Goal: Book appointment/travel/reservation

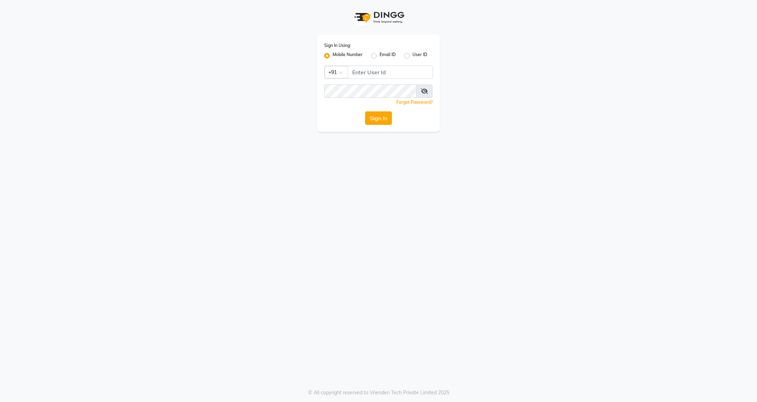
click at [380, 117] on button "Sign In" at bounding box center [378, 118] width 27 height 13
click at [396, 75] on input "Username" at bounding box center [390, 72] width 85 height 13
click at [374, 68] on input "Username" at bounding box center [390, 72] width 85 height 13
type input "7028230871"
click at [380, 118] on button "Sign In" at bounding box center [378, 118] width 27 height 13
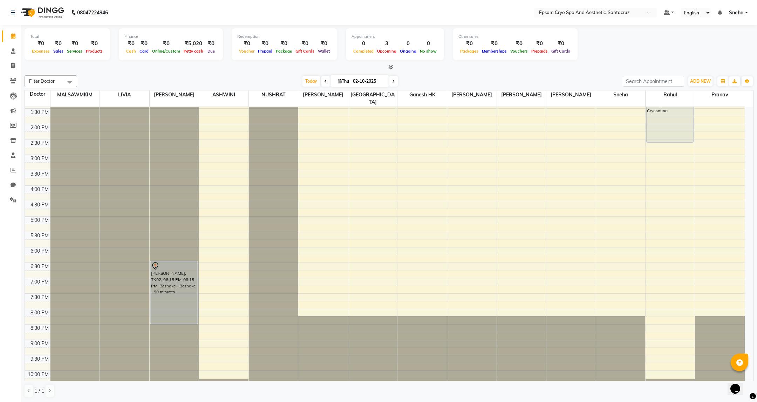
scroll to position [158, 0]
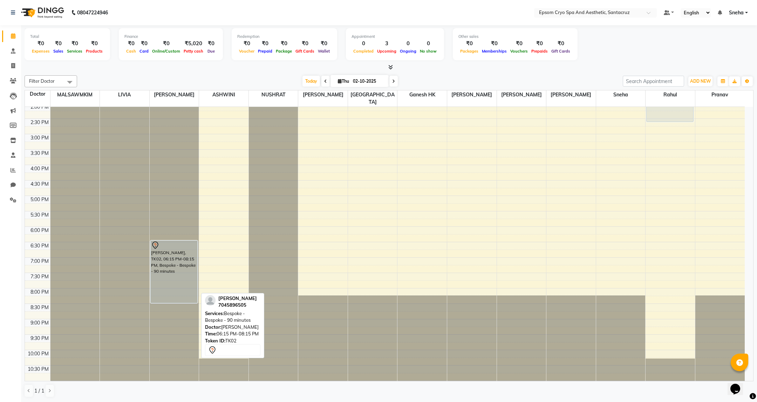
click at [178, 266] on div "[PERSON_NAME], TK02, 06:15 PM-08:15 PM, Bespoke - Bespoke - 90 minutes" at bounding box center [174, 272] width 47 height 62
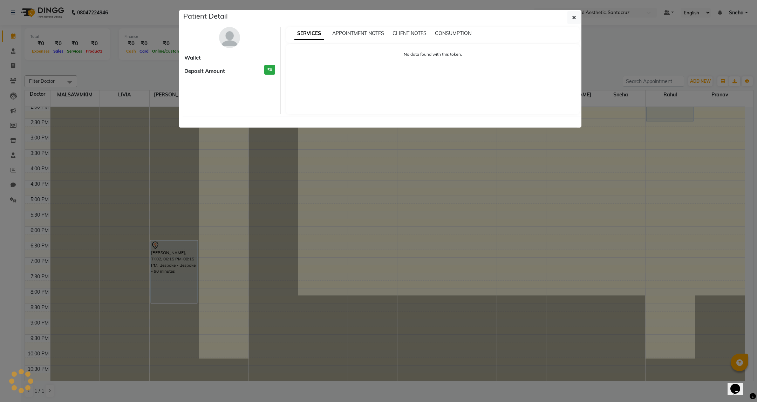
select select "7"
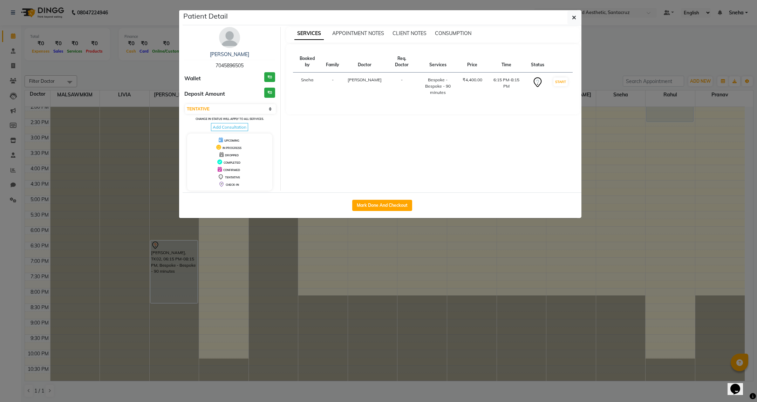
click at [178, 266] on ngb-modal-window "Patient Detail JAY MEHTA 7045896505 Wallet ₹0 Deposit Amount ₹0 Select IN SERVI…" at bounding box center [378, 201] width 757 height 402
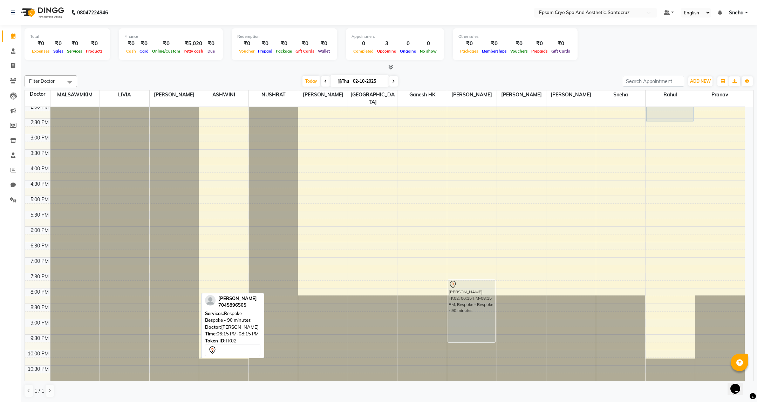
drag, startPoint x: 168, startPoint y: 238, endPoint x: 468, endPoint y: 278, distance: 302.4
click at [468, 278] on tr "REEMA [PKG], TK01, 11:00 AM-01:00 PM, Bespoke - Bespoke - 90 minutes JAY MEHTA,…" at bounding box center [385, 165] width 720 height 432
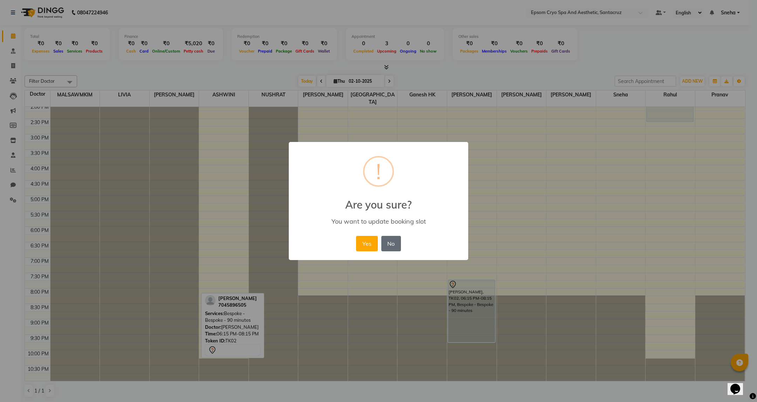
click at [383, 247] on button "No" at bounding box center [391, 243] width 20 height 15
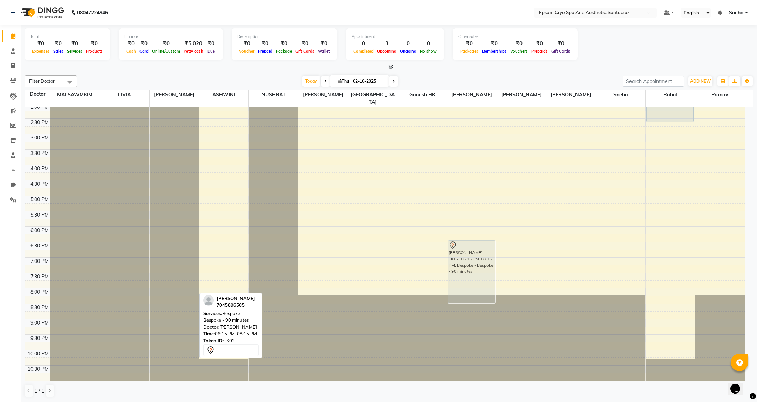
drag, startPoint x: 171, startPoint y: 237, endPoint x: 459, endPoint y: 235, distance: 287.9
click at [459, 235] on tr "REEMA [PKG], TK01, 11:00 AM-01:00 PM, Bespoke - Bespoke - 90 minutes JAY MEHTA,…" at bounding box center [385, 165] width 720 height 432
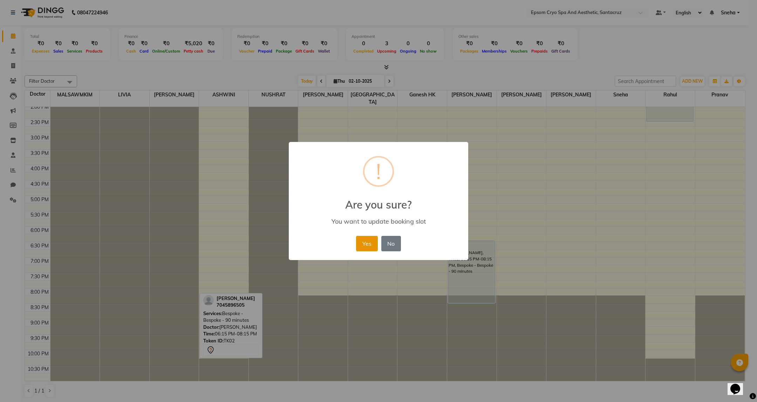
click at [367, 244] on button "Yes" at bounding box center [366, 243] width 21 height 15
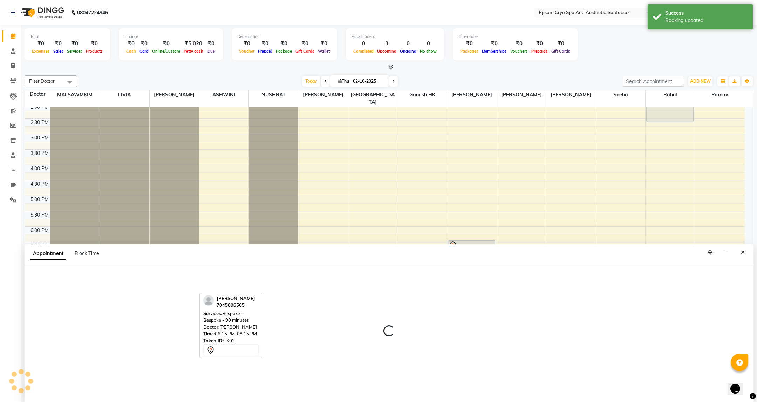
select select "74857"
select select "tentative"
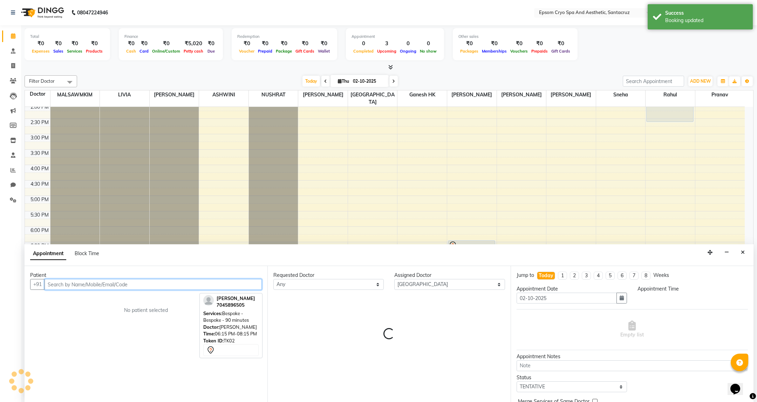
select select "1230"
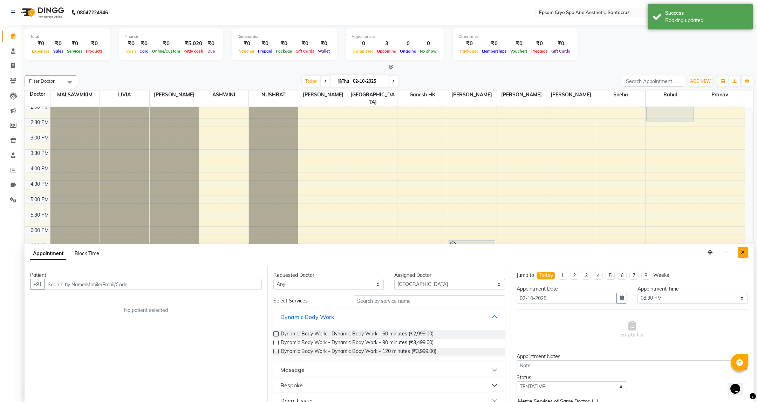
click at [748, 257] on button "Close" at bounding box center [743, 252] width 10 height 11
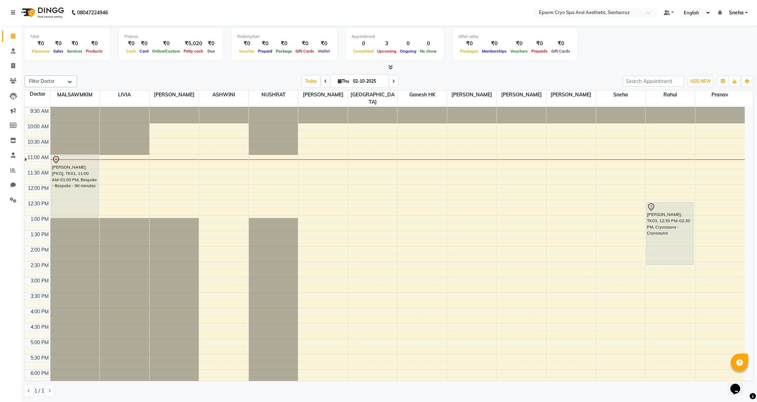
scroll to position [0, 0]
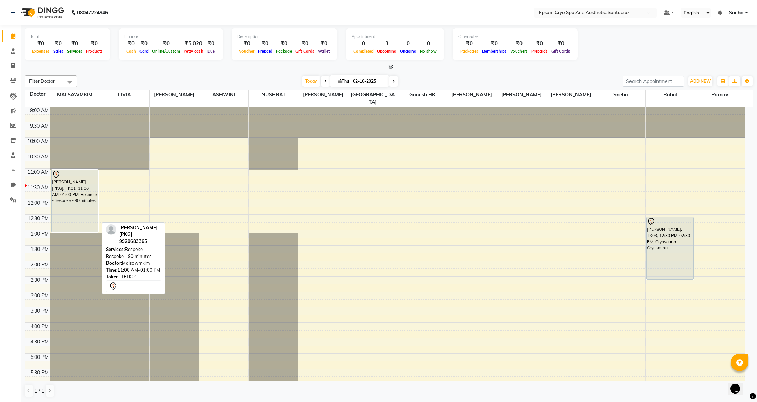
click at [80, 190] on div "[PERSON_NAME] [PKG], TK01, 11:00 AM-01:00 PM, Bespoke - Bespoke - 90 minutes" at bounding box center [75, 201] width 47 height 62
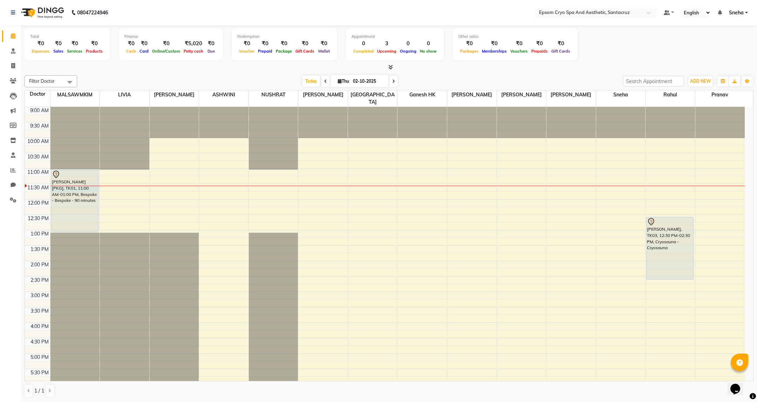
click at [65, 186] on div at bounding box center [74, 186] width 49 height 0
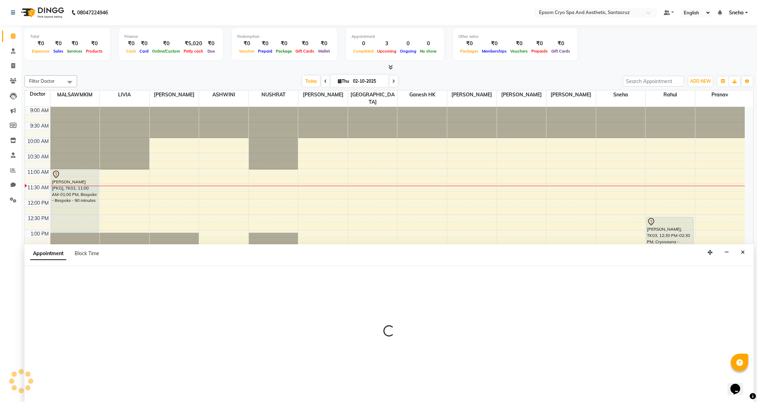
select select "72609"
select select "690"
select select "tentative"
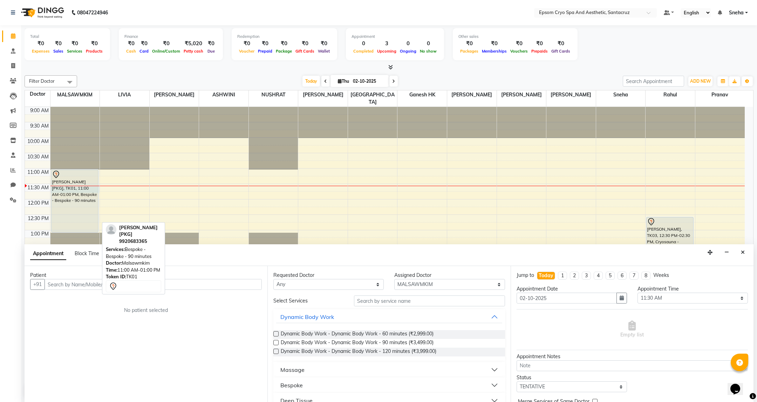
click at [76, 192] on div "[PERSON_NAME] [PKG], TK01, 11:00 AM-01:00 PM, Bespoke - Bespoke - 90 minutes" at bounding box center [75, 201] width 47 height 62
select select "7"
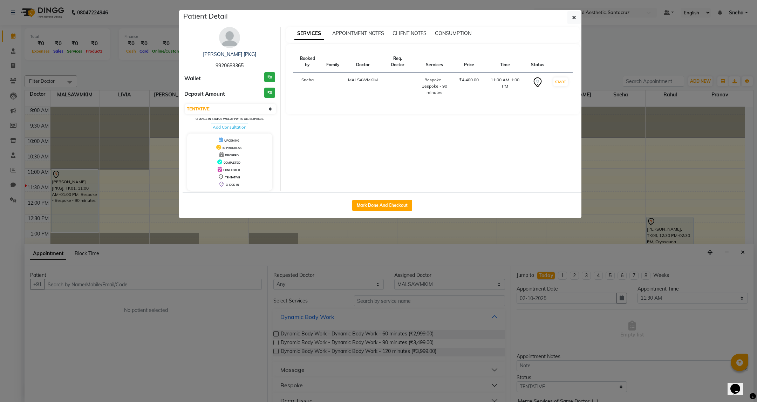
click at [224, 65] on span "9920683365" at bounding box center [230, 65] width 28 height 6
copy span "9920683365"
click at [574, 13] on button "button" at bounding box center [574, 17] width 13 height 13
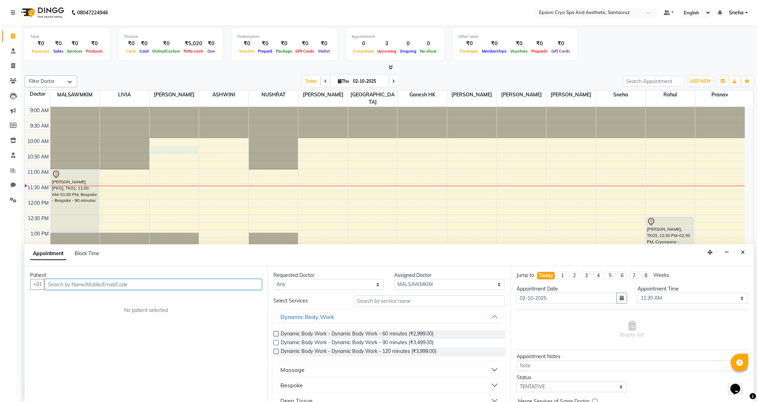
click at [179, 146] on div "9:00 AM 9:30 AM 10:00 AM 10:30 AM 11:00 AM 11:30 AM 12:00 PM 12:30 PM 1:00 PM 1…" at bounding box center [385, 323] width 720 height 432
click at [16, 66] on span at bounding box center [13, 66] width 12 height 8
select select "8028"
select select "service"
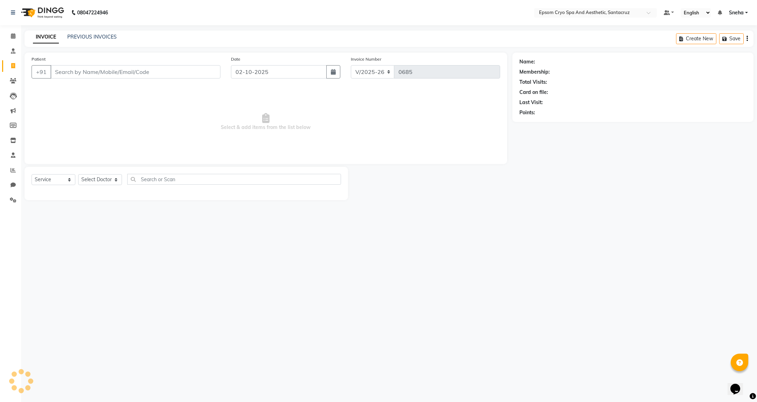
click at [106, 74] on input "Patient" at bounding box center [135, 71] width 170 height 13
type input "9920683365"
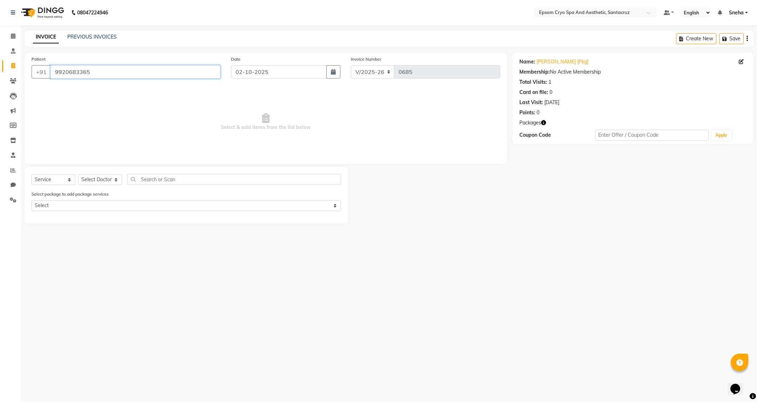
click at [126, 74] on input "9920683365" at bounding box center [135, 71] width 170 height 13
click at [57, 72] on input "9920683365" at bounding box center [135, 71] width 170 height 13
click at [109, 111] on span "Select & add items from the list below" at bounding box center [266, 122] width 469 height 70
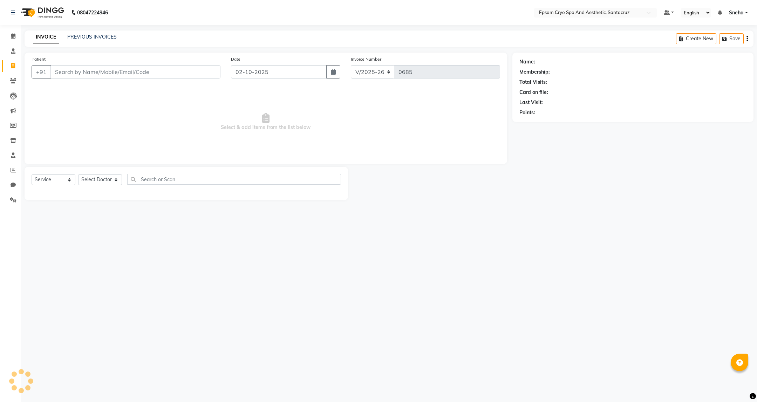
select select "8028"
select select "service"
click at [122, 67] on input "Patient" at bounding box center [135, 71] width 170 height 13
type input "9920683365"
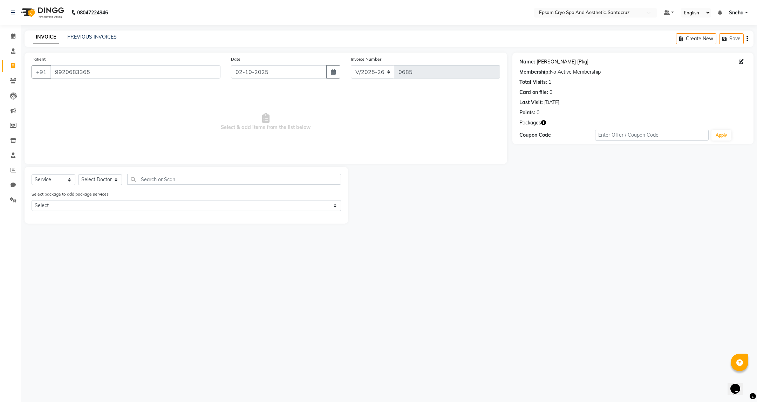
click at [558, 59] on link "[PERSON_NAME] [Pkg]" at bounding box center [563, 61] width 52 height 7
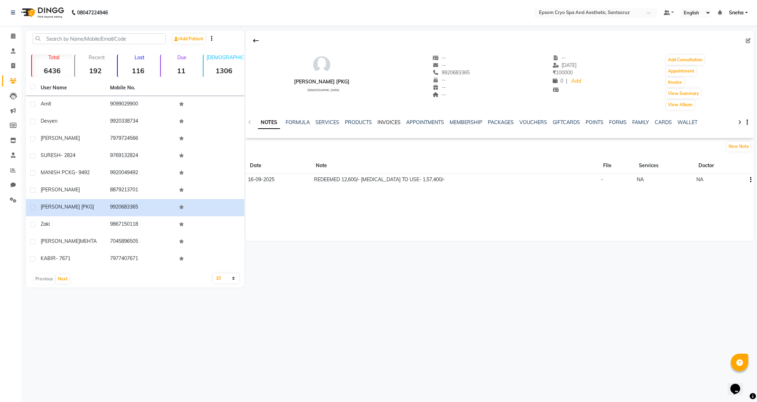
click at [394, 123] on link "INVOICES" at bounding box center [389, 122] width 23 height 6
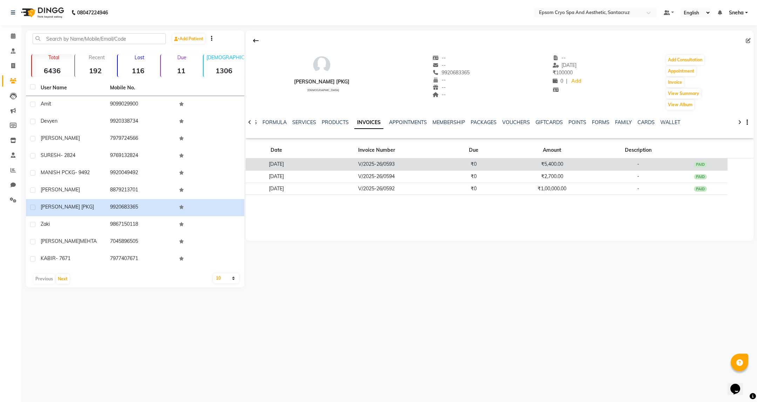
click at [403, 165] on td "V/2025-26/0593" at bounding box center [376, 164] width 139 height 12
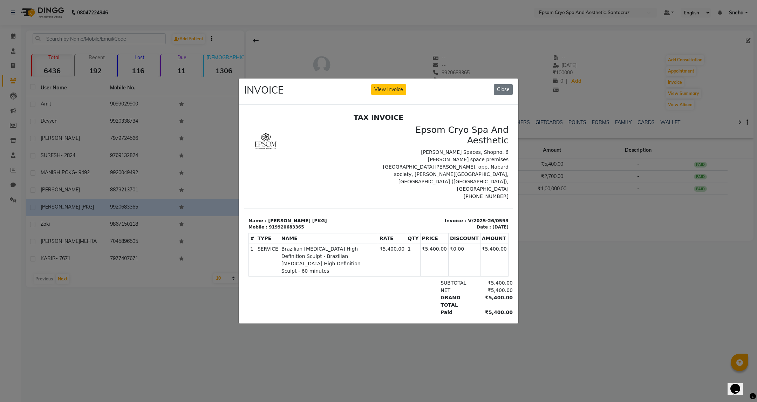
click at [583, 268] on ngb-modal-window "INVOICE View Invoice Close" at bounding box center [378, 201] width 757 height 402
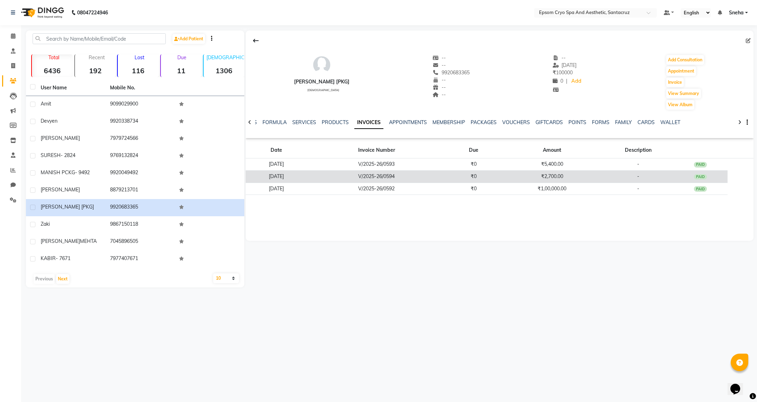
click at [405, 171] on td "V/2025-26/0594" at bounding box center [376, 176] width 139 height 12
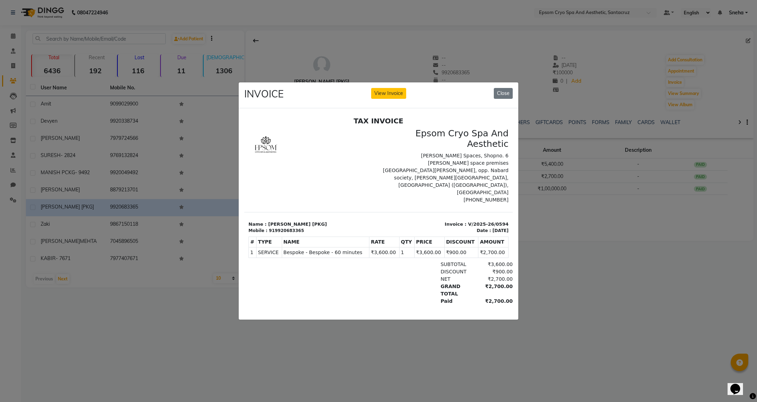
click at [648, 261] on ngb-modal-window "INVOICE View Invoice Close" at bounding box center [378, 201] width 757 height 402
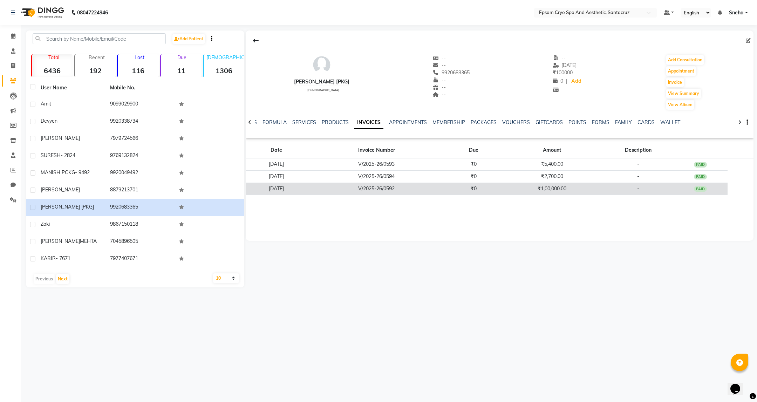
click at [405, 191] on td "V/2025-26/0592" at bounding box center [376, 189] width 139 height 12
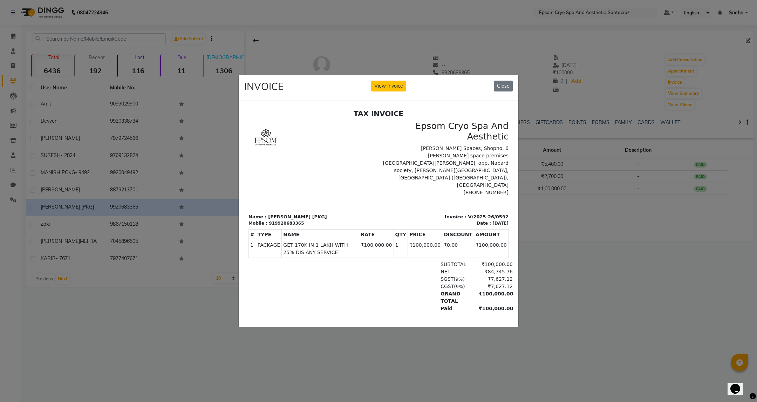
click at [616, 263] on ngb-modal-window "INVOICE View Invoice Close" at bounding box center [378, 201] width 757 height 402
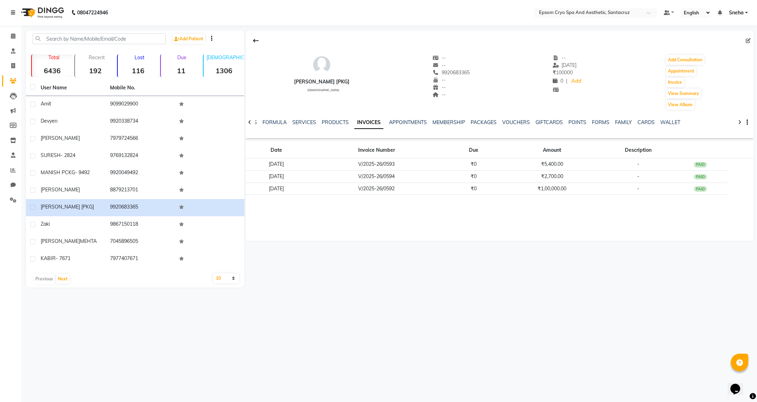
click at [16, 13] on link at bounding box center [14, 13] width 7 height 20
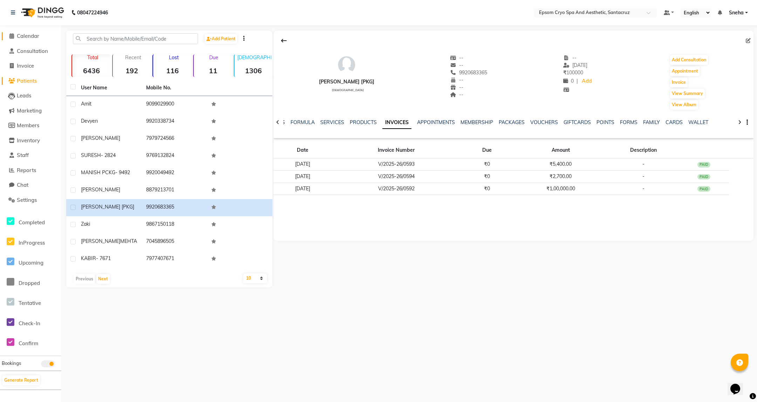
click at [22, 36] on span "Calendar" at bounding box center [28, 36] width 22 height 7
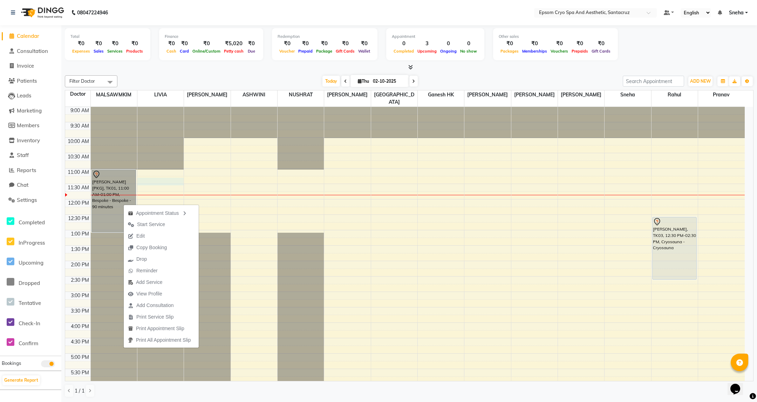
click at [178, 173] on div "9:00 AM 9:30 AM 10:00 AM 10:30 AM 11:00 AM 11:30 AM 12:00 PM 12:30 PM 1:00 PM 1…" at bounding box center [405, 323] width 680 height 432
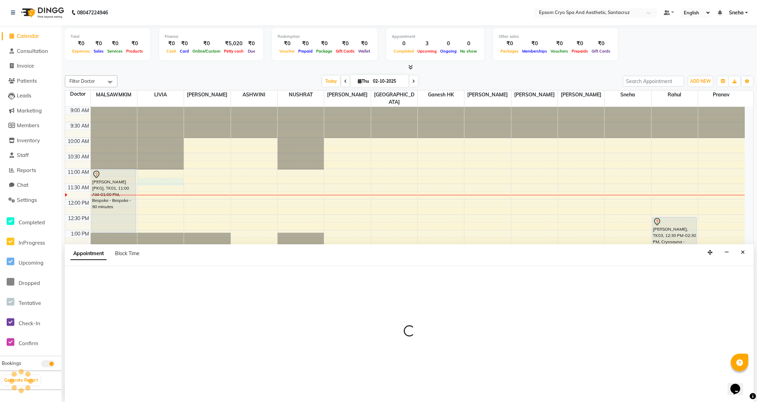
select select "72611"
select select "675"
select select "tentative"
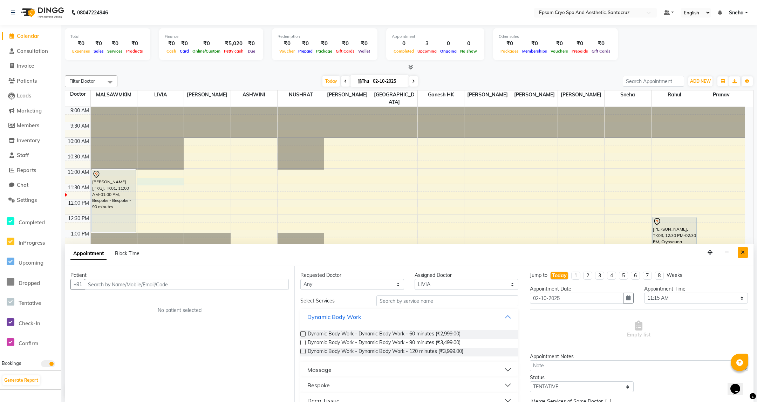
click at [746, 254] on button "Close" at bounding box center [743, 252] width 10 height 11
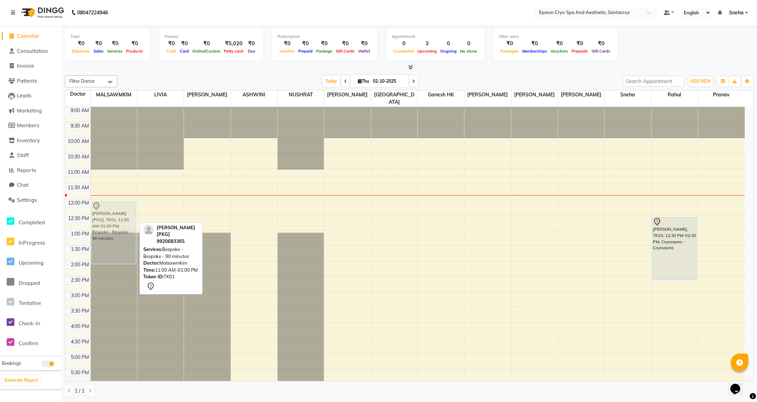
drag, startPoint x: 116, startPoint y: 167, endPoint x: 120, endPoint y: 195, distance: 28.8
click at [120, 195] on div "[PERSON_NAME] [PKG], TK01, 11:00 AM-01:00 PM, Bespoke - Bespoke - 90 minutes [P…" at bounding box center [114, 323] width 46 height 432
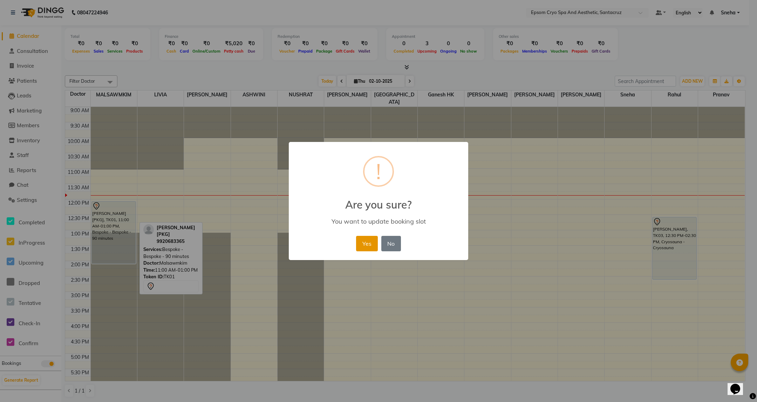
click at [362, 241] on button "Yes" at bounding box center [366, 243] width 21 height 15
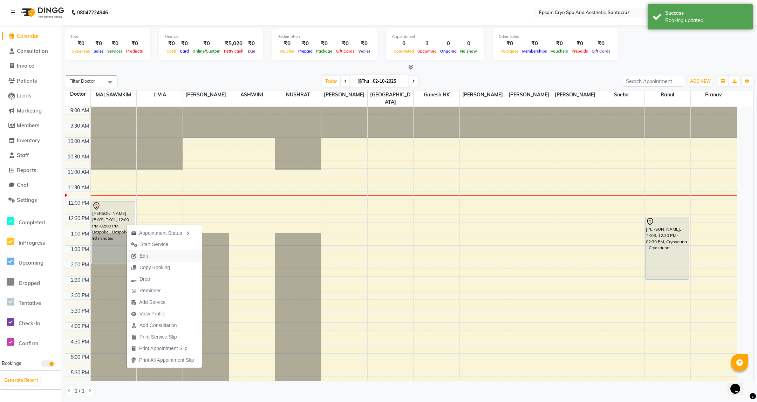
click at [140, 254] on span "Edit" at bounding box center [144, 255] width 8 height 7
select select "tentative"
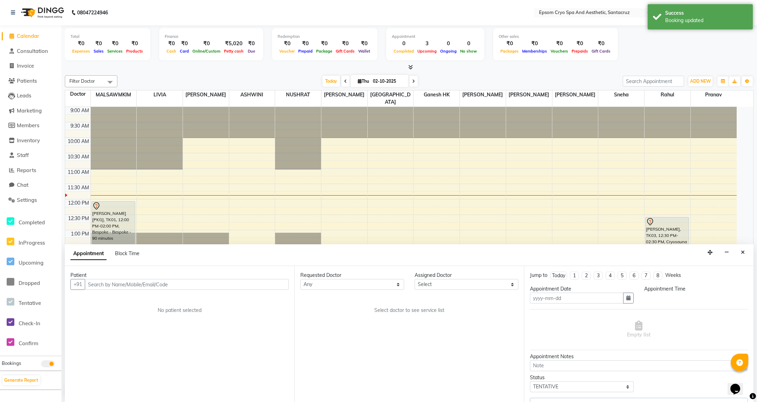
type input "02-10-2025"
select select "72609"
select select "720"
select select "4039"
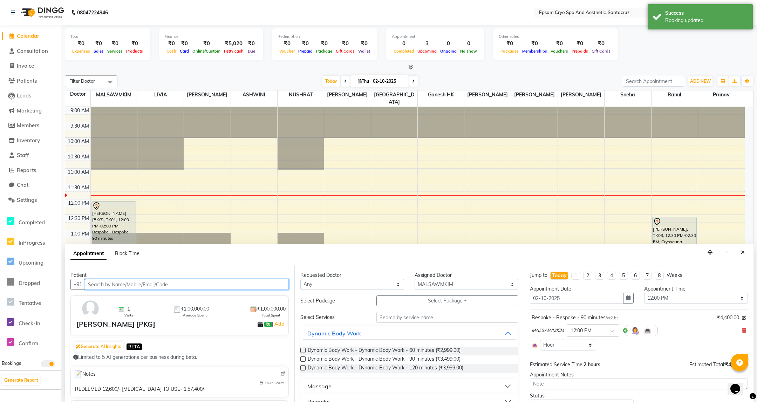
scroll to position [63, 0]
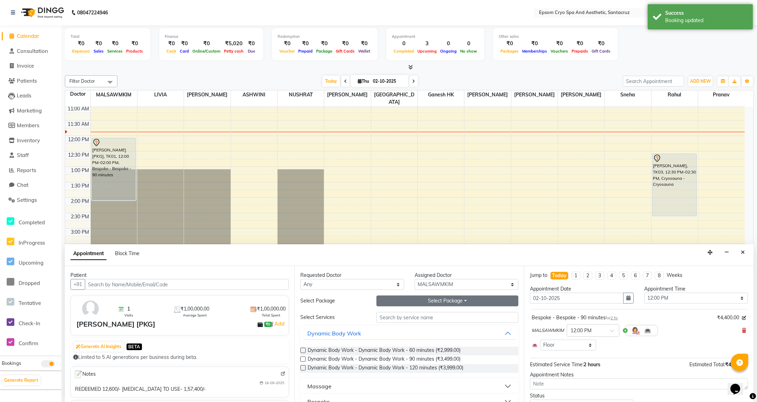
click at [450, 301] on button "Select Package Toggle Dropdown" at bounding box center [448, 301] width 142 height 11
click at [448, 316] on li "GET 170K IN 1 LAKH WITH 25% DIS ANY SERVICE" at bounding box center [444, 316] width 143 height 10
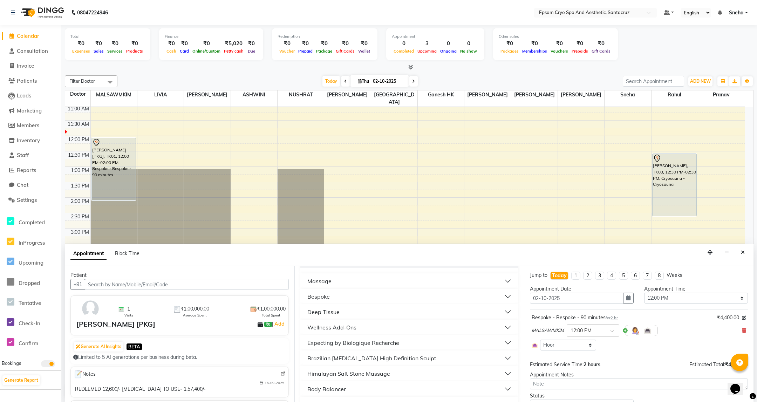
scroll to position [53, 0]
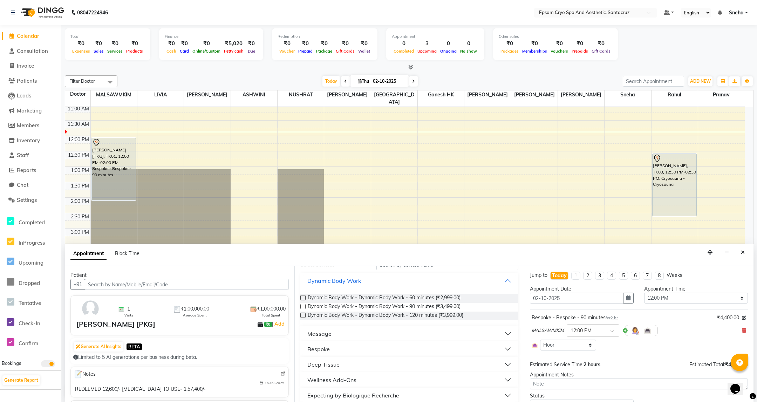
click at [380, 365] on button "Deep Tissue" at bounding box center [409, 364] width 212 height 13
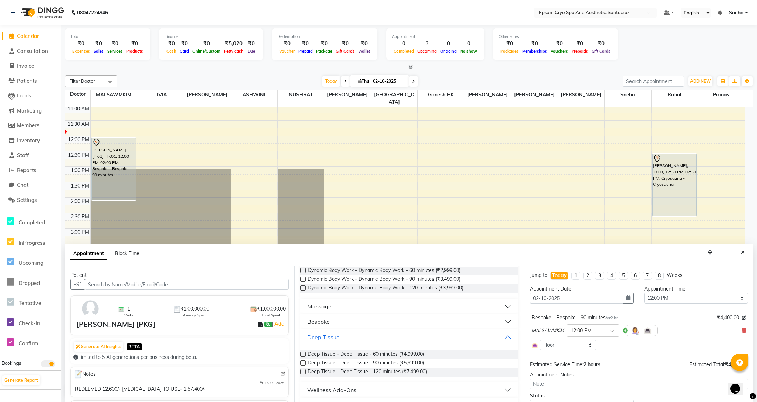
scroll to position [105, 0]
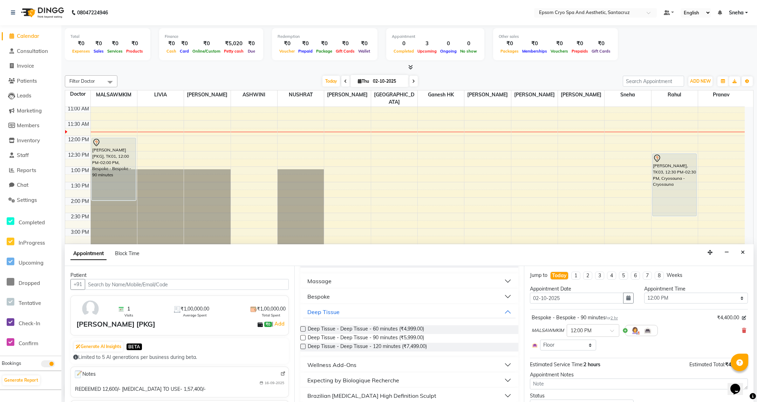
click at [304, 338] on label at bounding box center [302, 337] width 5 height 5
click at [304, 338] on input "checkbox" at bounding box center [302, 338] width 5 height 5
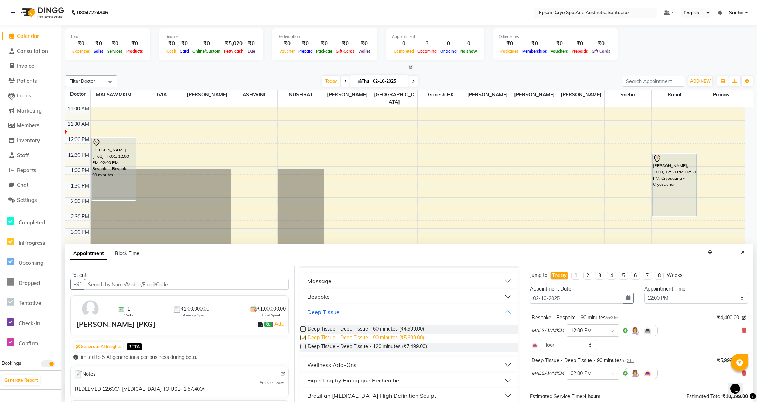
checkbox input "false"
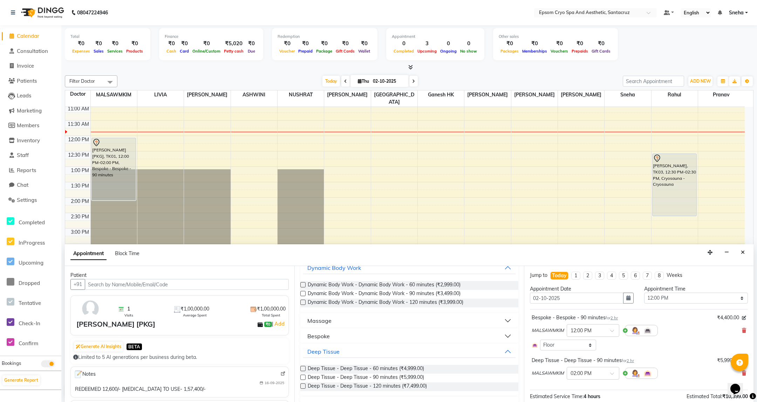
scroll to position [53, 0]
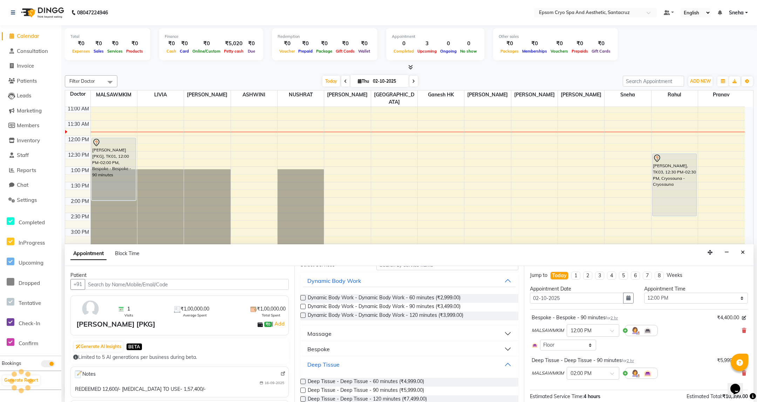
click at [498, 363] on button "Deep Tissue" at bounding box center [409, 364] width 212 height 13
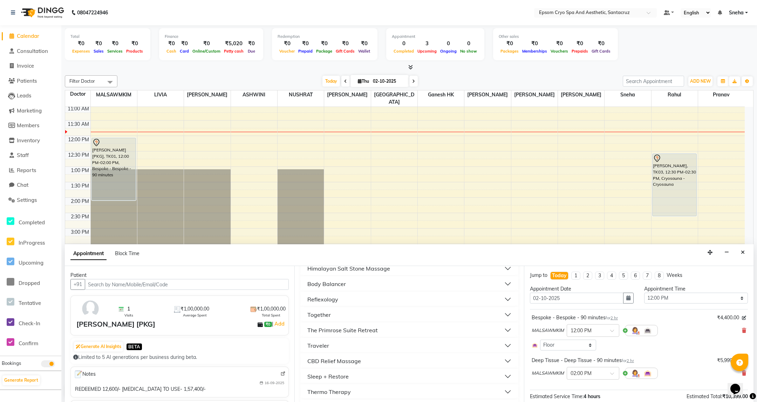
scroll to position [0, 0]
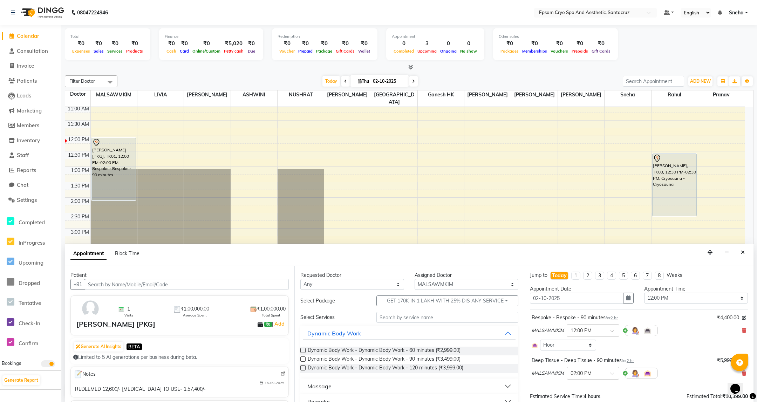
click at [611, 174] on div "9:00 AM 9:30 AM 10:00 AM 10:30 AM 11:00 AM 11:30 AM 12:00 PM 12:30 PM 1:00 PM 1…" at bounding box center [405, 259] width 680 height 432
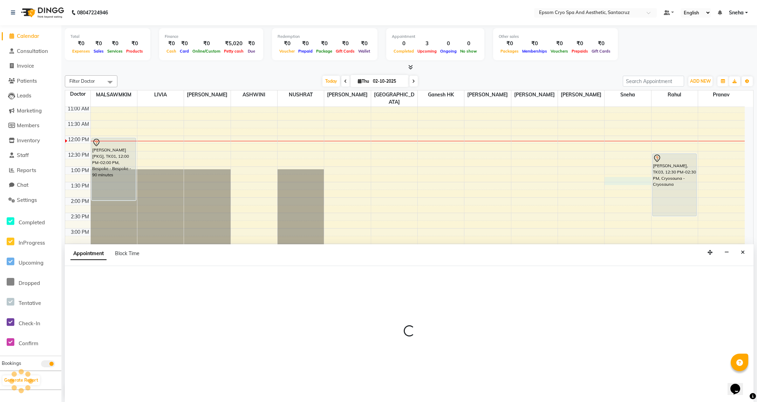
select select "91221"
select select "795"
select select "tentative"
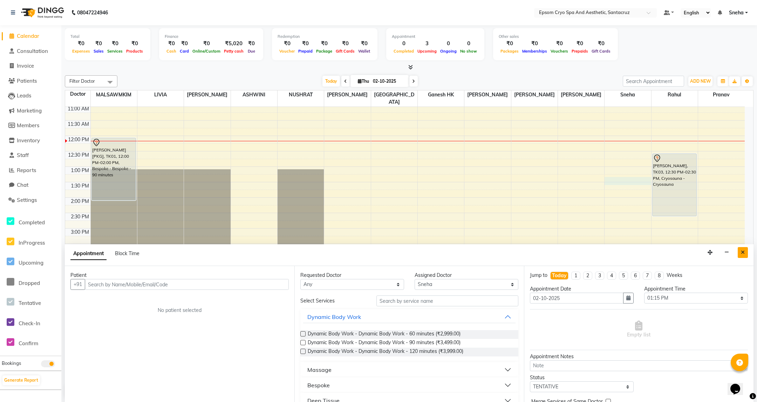
click at [741, 253] on icon "Close" at bounding box center [743, 252] width 4 height 5
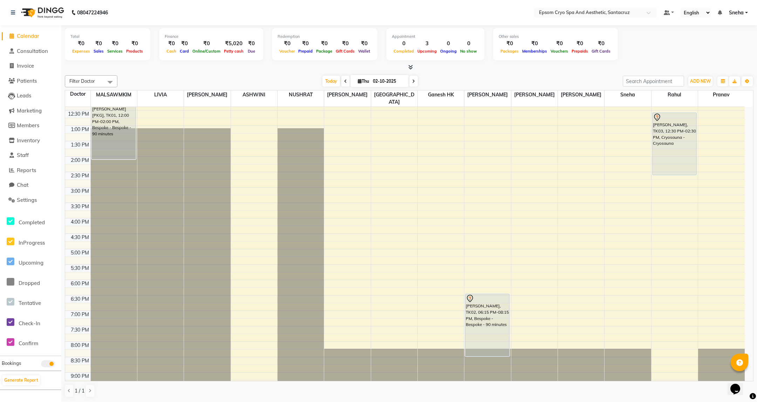
scroll to position [105, 0]
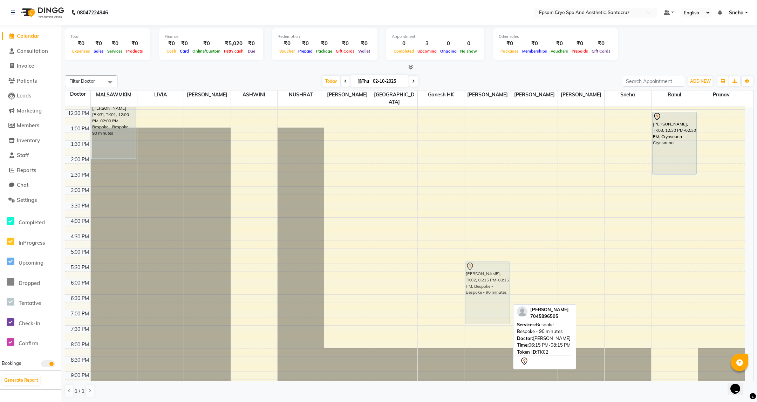
drag, startPoint x: 489, startPoint y: 292, endPoint x: 486, endPoint y: 262, distance: 30.7
click at [486, 262] on div "[PERSON_NAME], TK02, 06:15 PM-08:15 PM, Bespoke - Bespoke - 90 minutes [PERSON_…" at bounding box center [488, 218] width 46 height 432
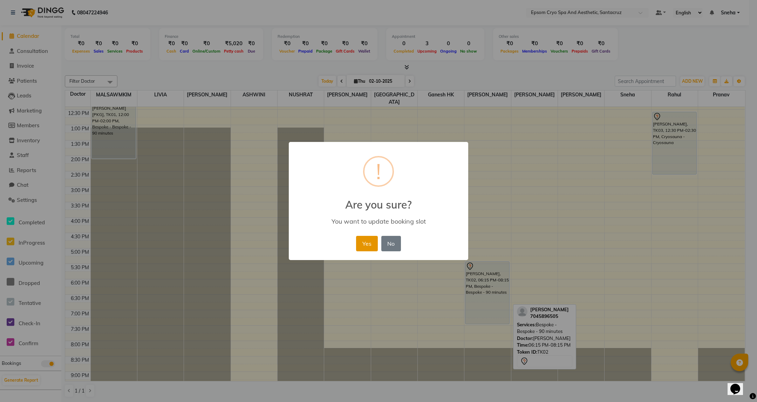
drag, startPoint x: 363, startPoint y: 244, endPoint x: 362, endPoint y: 248, distance: 4.4
click at [364, 244] on button "Yes" at bounding box center [366, 243] width 21 height 15
